Goal: Task Accomplishment & Management: Manage account settings

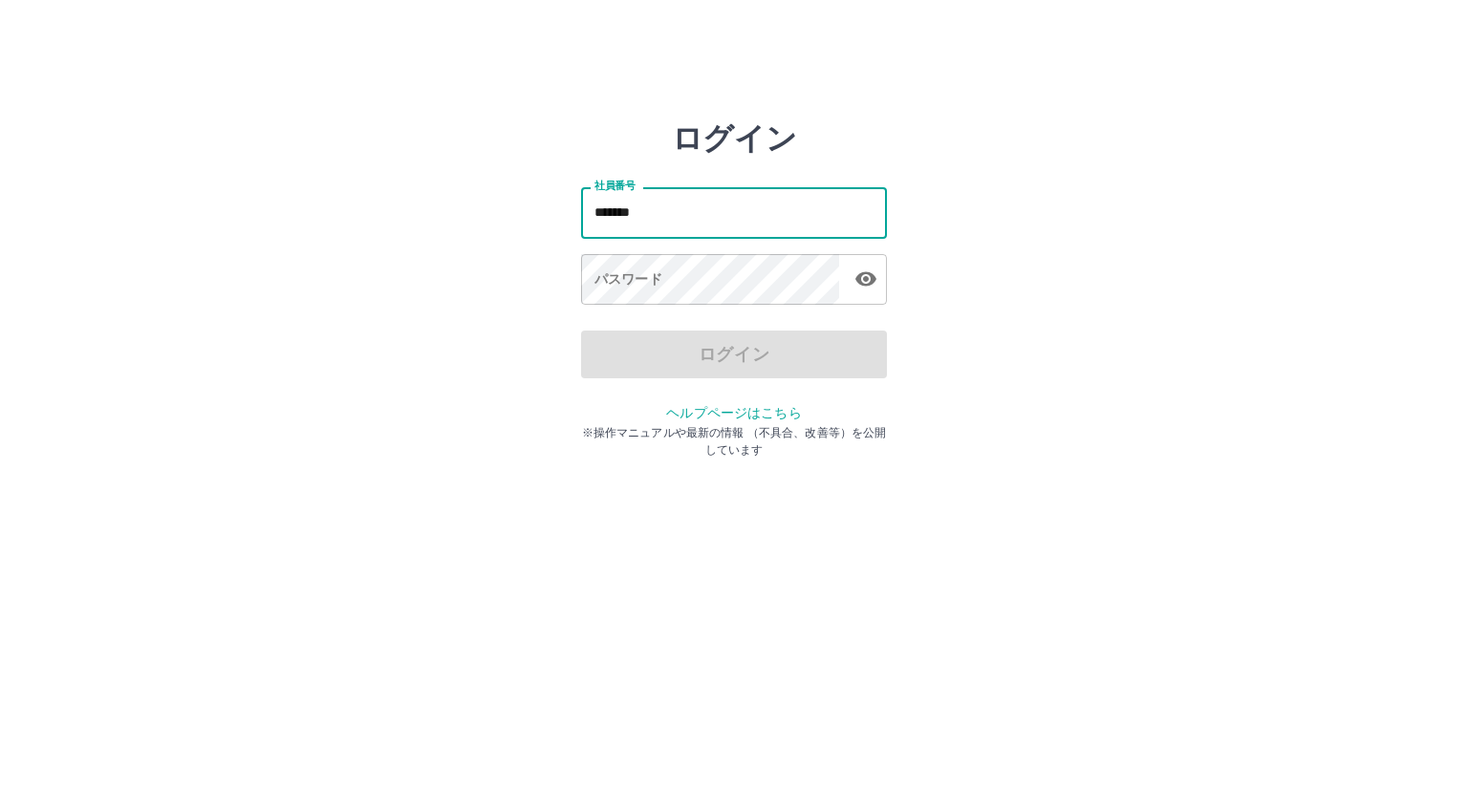
type input "*******"
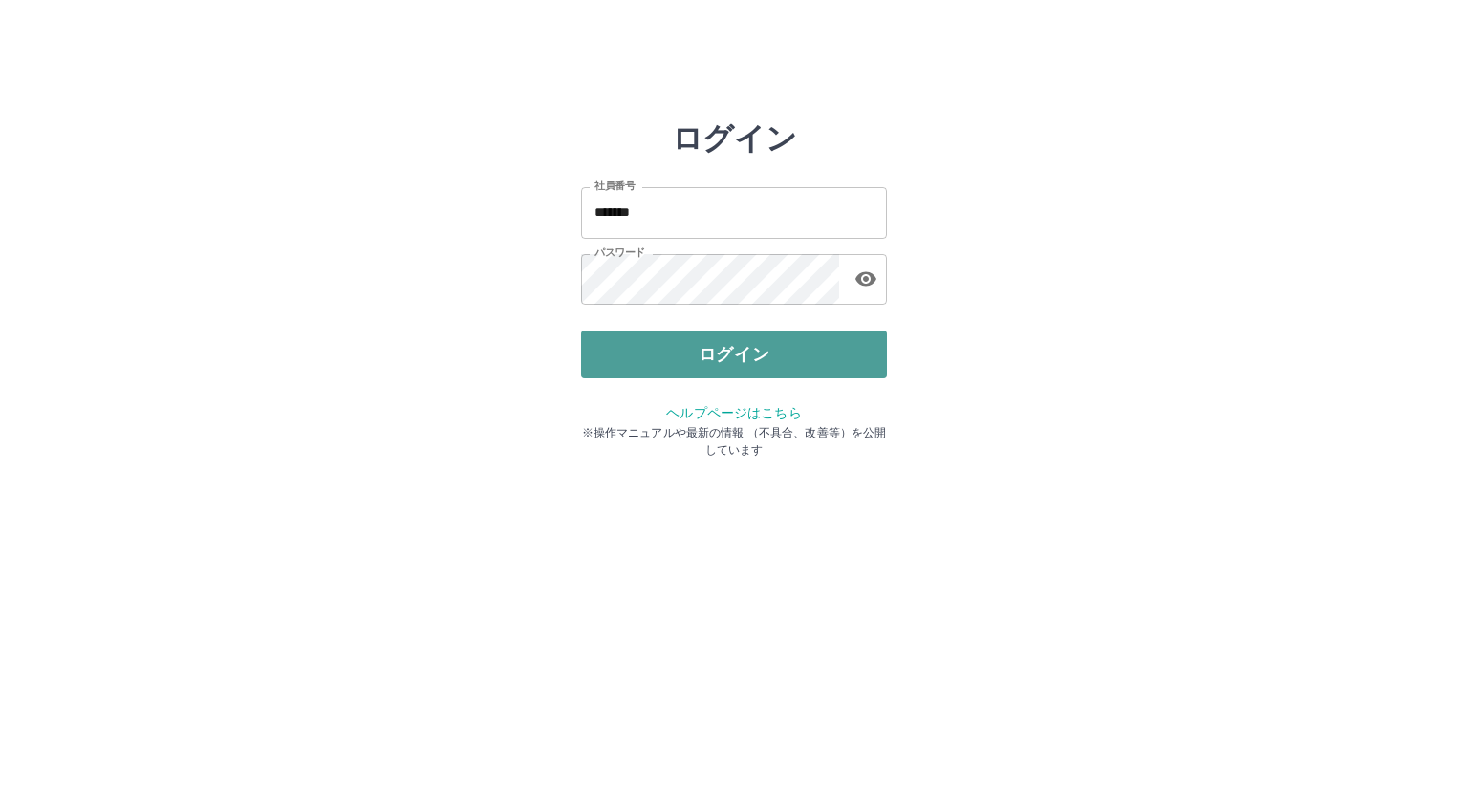
click at [696, 359] on button "ログイン" at bounding box center [734, 354] width 306 height 48
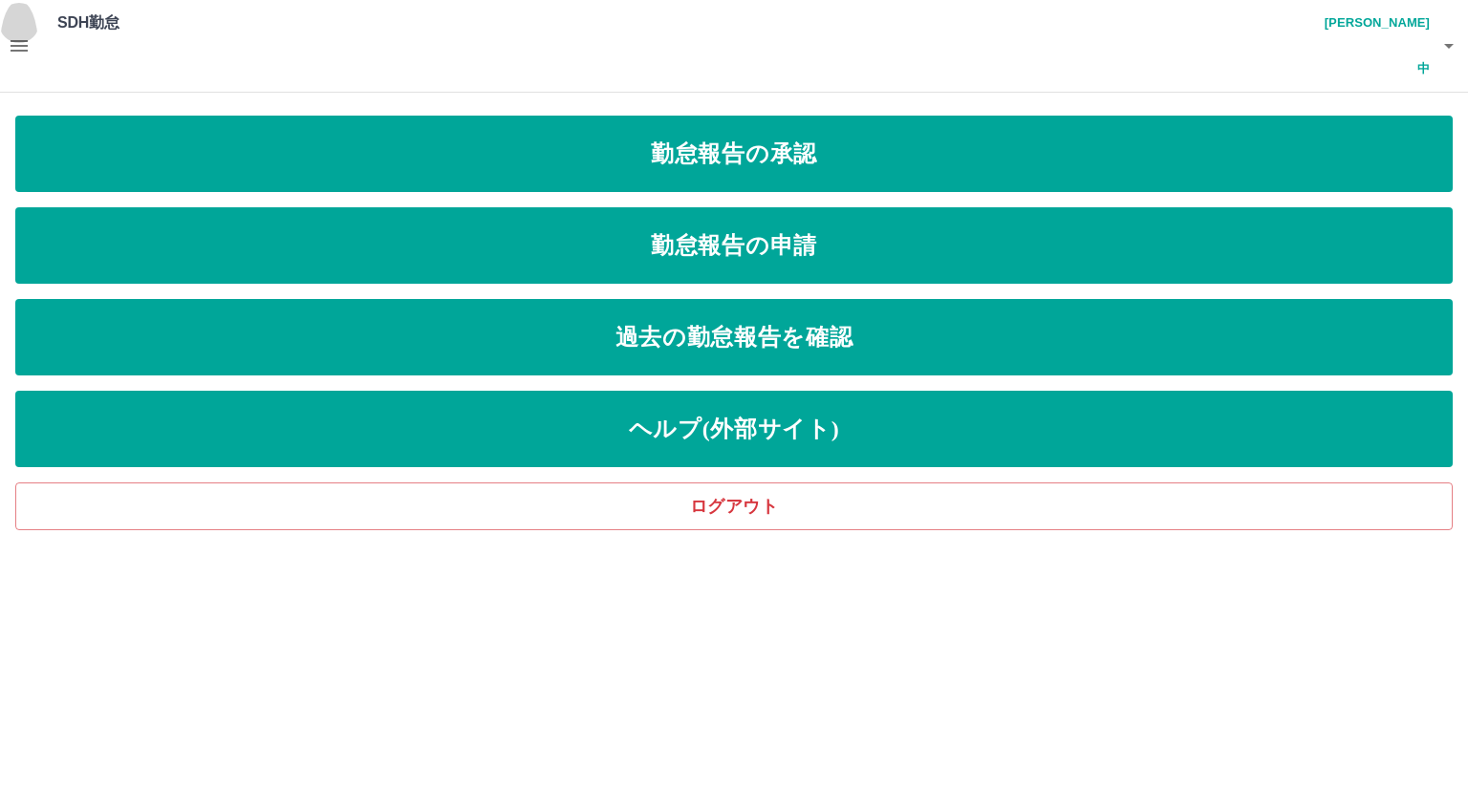
click at [8, 34] on icon "button" at bounding box center [19, 46] width 23 height 23
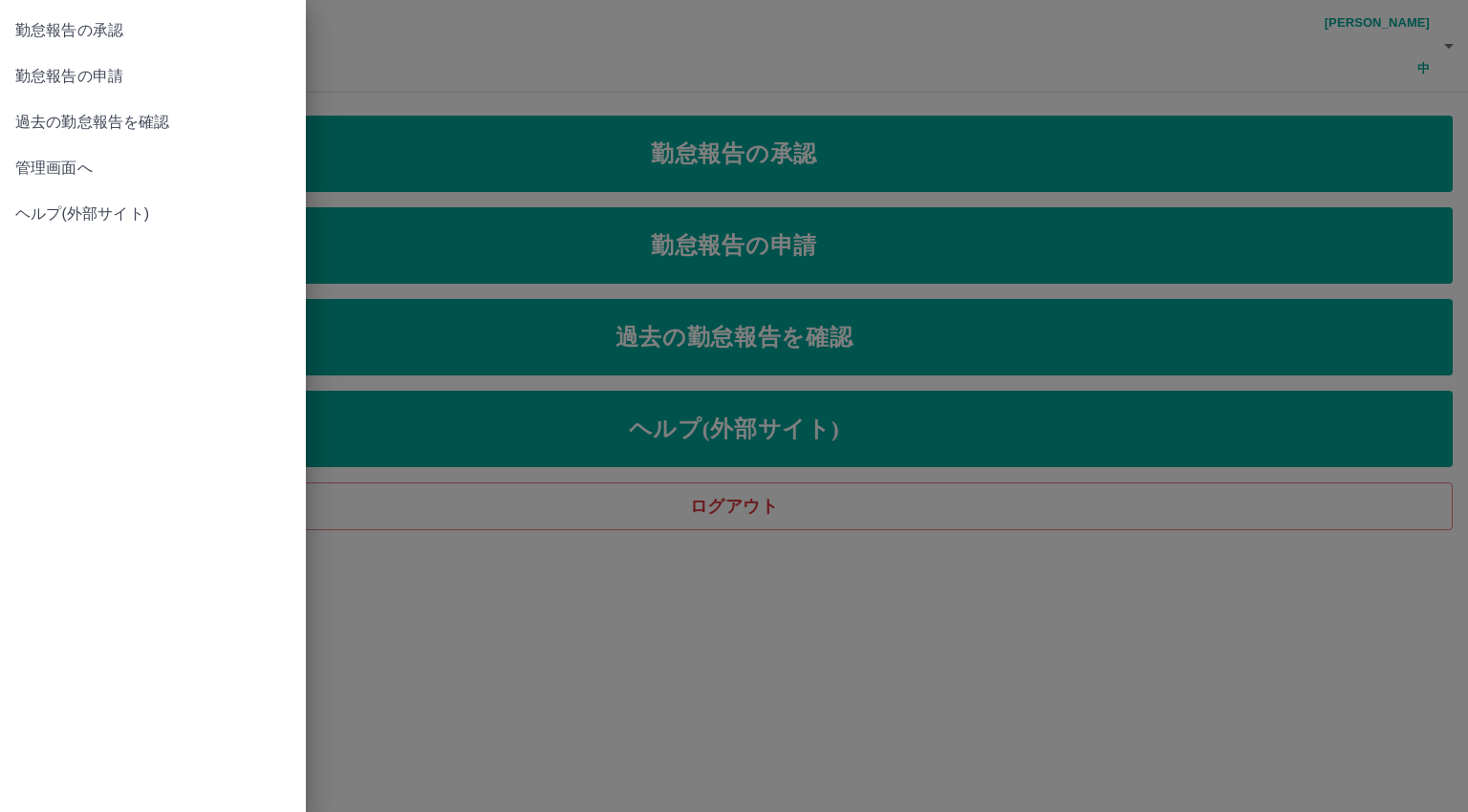
click at [42, 168] on span "管理画面へ" at bounding box center [153, 168] width 275 height 23
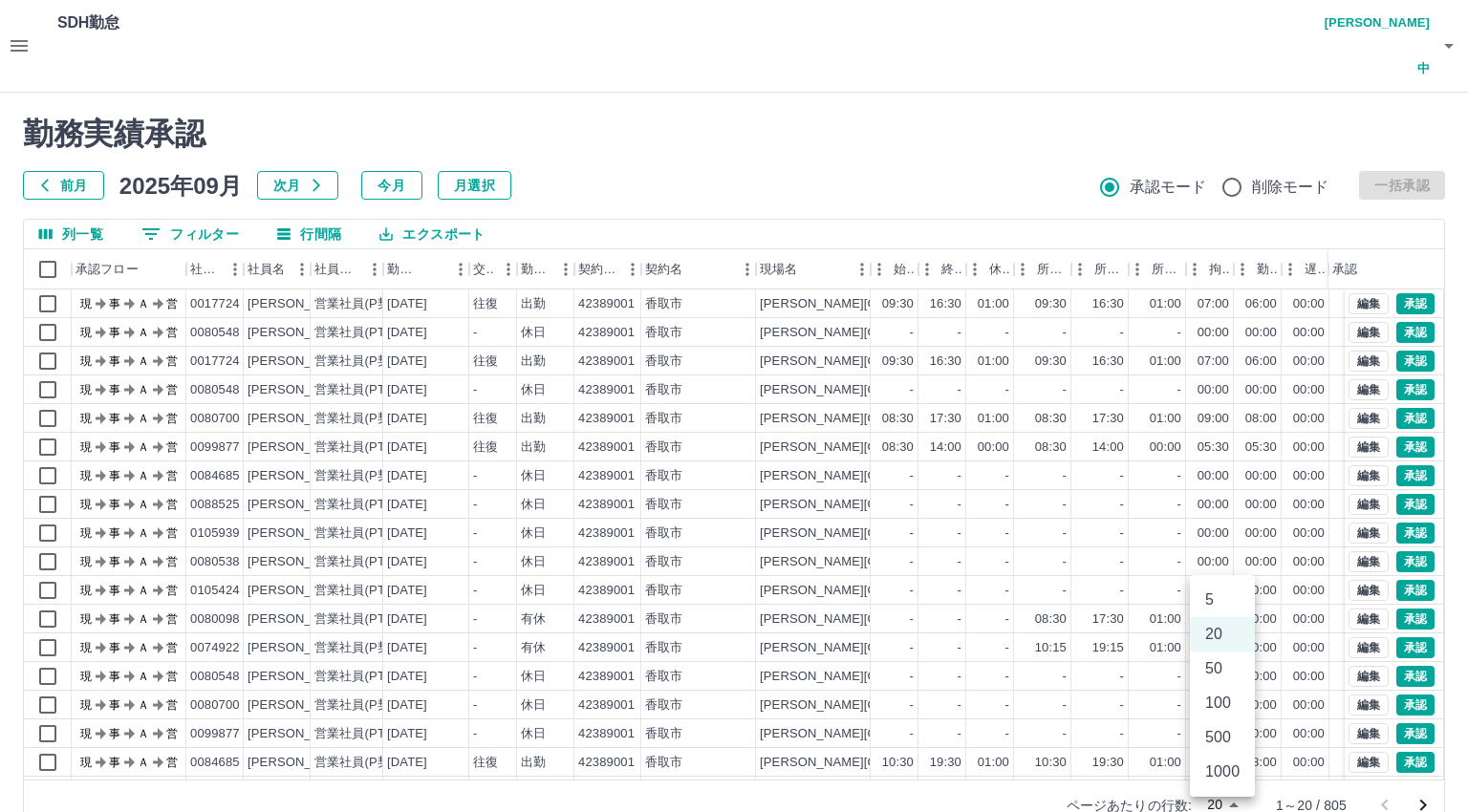
click at [1212, 754] on body "SDH勤怠 [PERSON_NAME]中 勤務実績承認 前月 [DATE] 次月 今月 月選択 承認モード 削除モード 一括承認 列一覧 0 フィルター 行間…" at bounding box center [734, 426] width 1468 height 854
click at [1216, 735] on li "500" at bounding box center [1222, 737] width 65 height 34
type input "***"
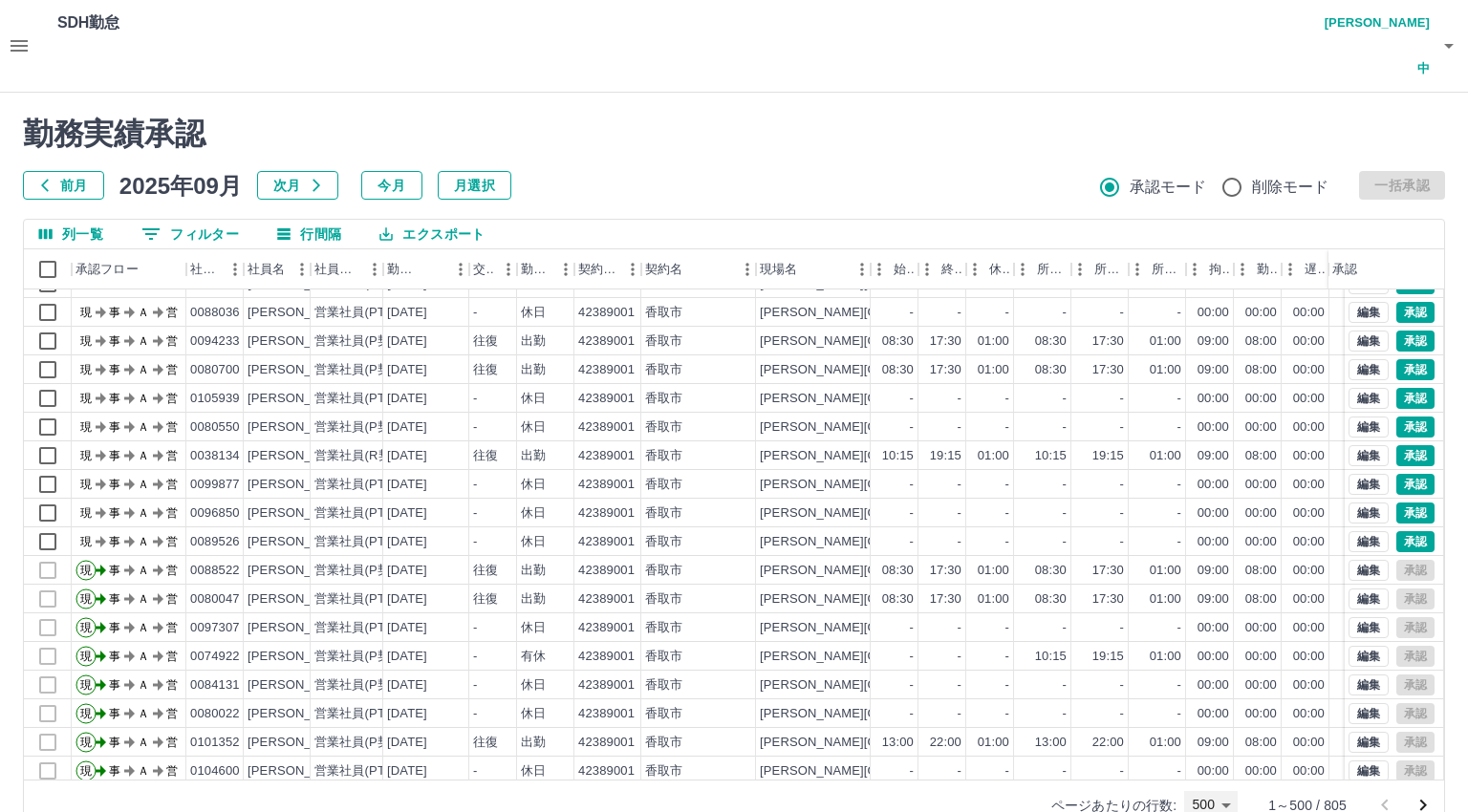
scroll to position [5466, 0]
click at [1406, 532] on button "承認" at bounding box center [1415, 543] width 38 height 21
click at [1404, 504] on button "承認" at bounding box center [1415, 515] width 38 height 21
click at [1403, 475] on button "承認" at bounding box center [1415, 486] width 38 height 21
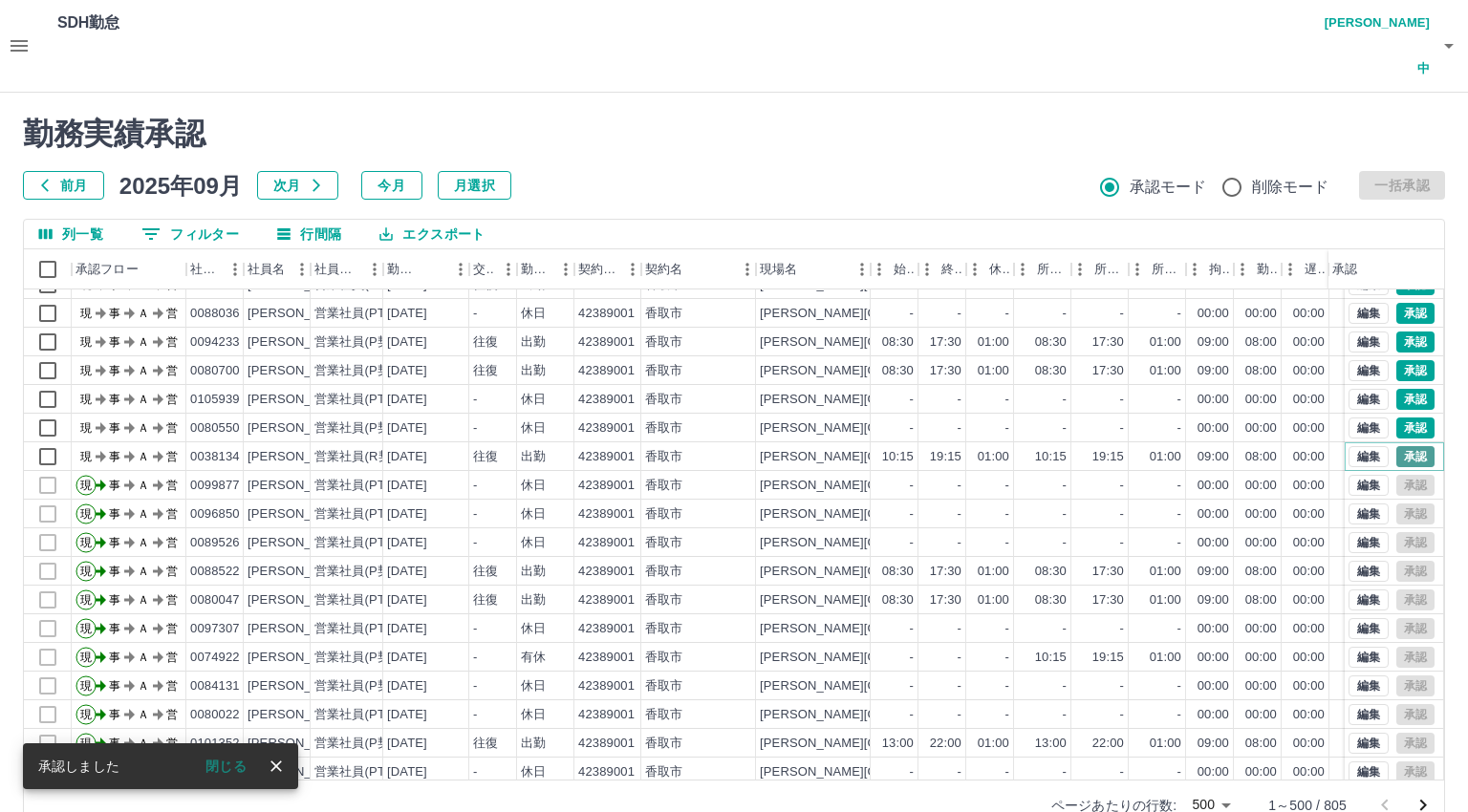
click at [1399, 446] on button "承認" at bounding box center [1415, 457] width 38 height 21
click at [1401, 418] on button "承認" at bounding box center [1415, 428] width 38 height 21
click at [1400, 389] on button "承認" at bounding box center [1415, 399] width 38 height 21
click at [1396, 360] on button "承認" at bounding box center [1415, 371] width 38 height 21
click at [1398, 331] on button "承認" at bounding box center [1415, 342] width 38 height 21
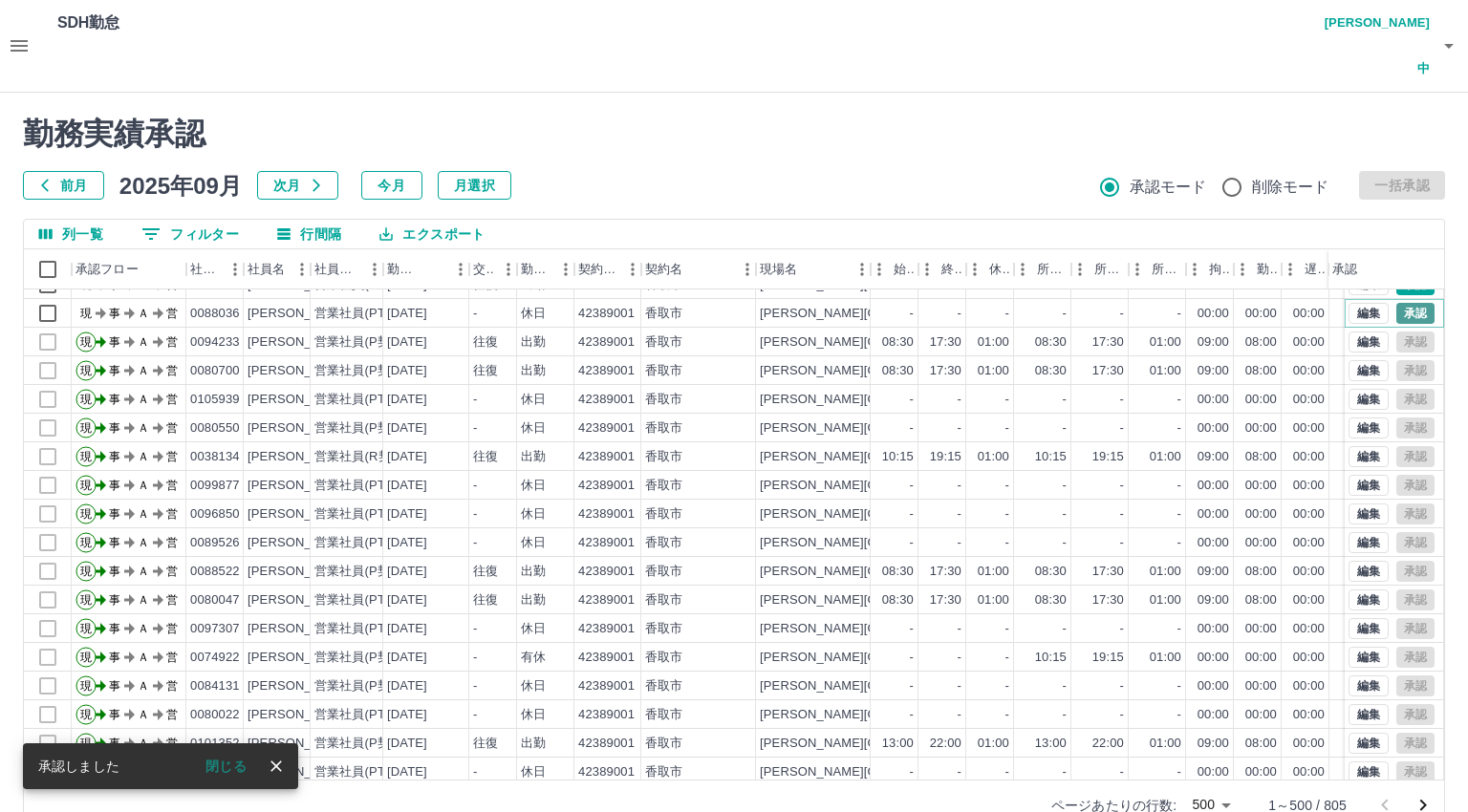
click at [1396, 303] on button "承認" at bounding box center [1415, 314] width 38 height 21
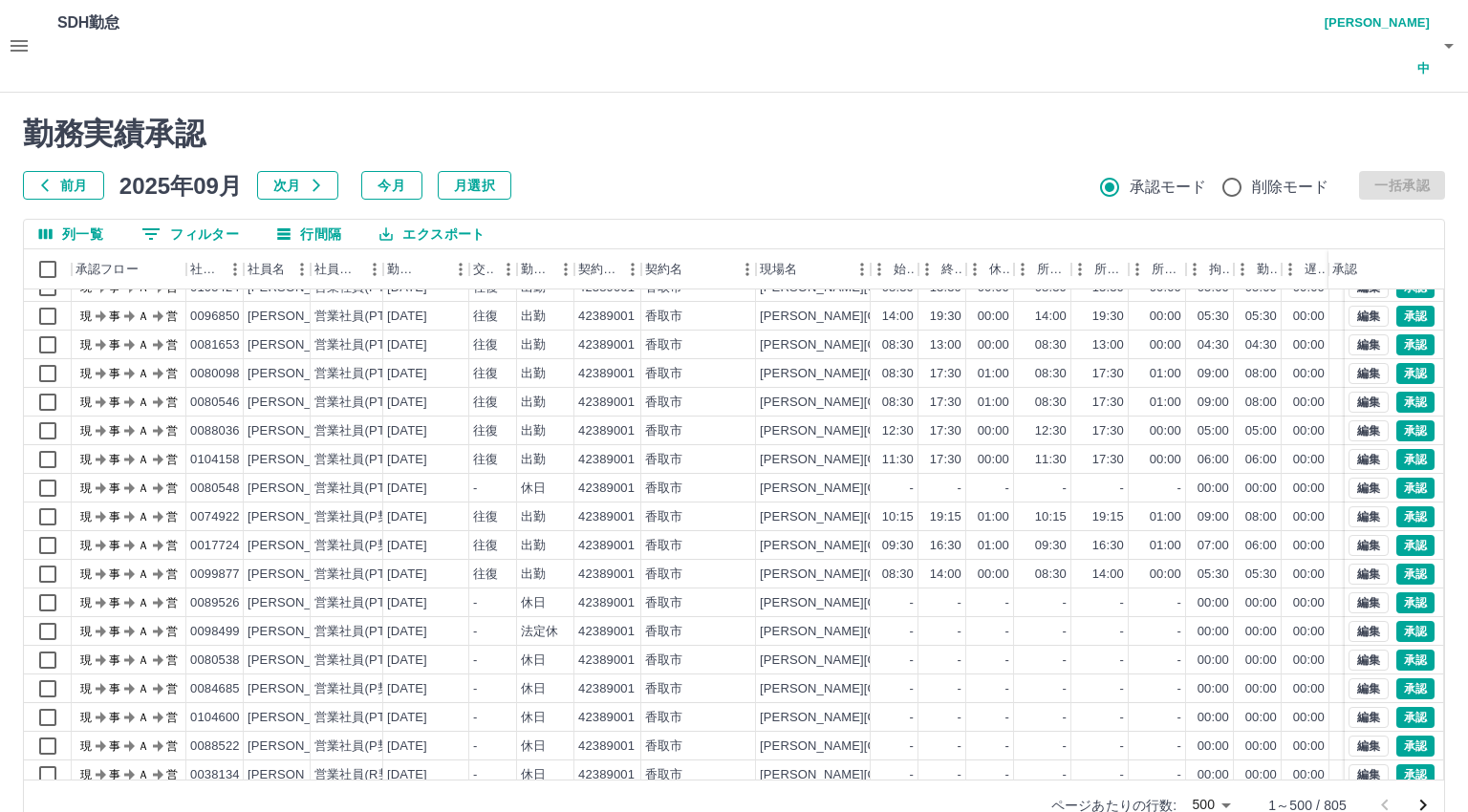
scroll to position [1912, 0]
